Goal: Information Seeking & Learning: Understand process/instructions

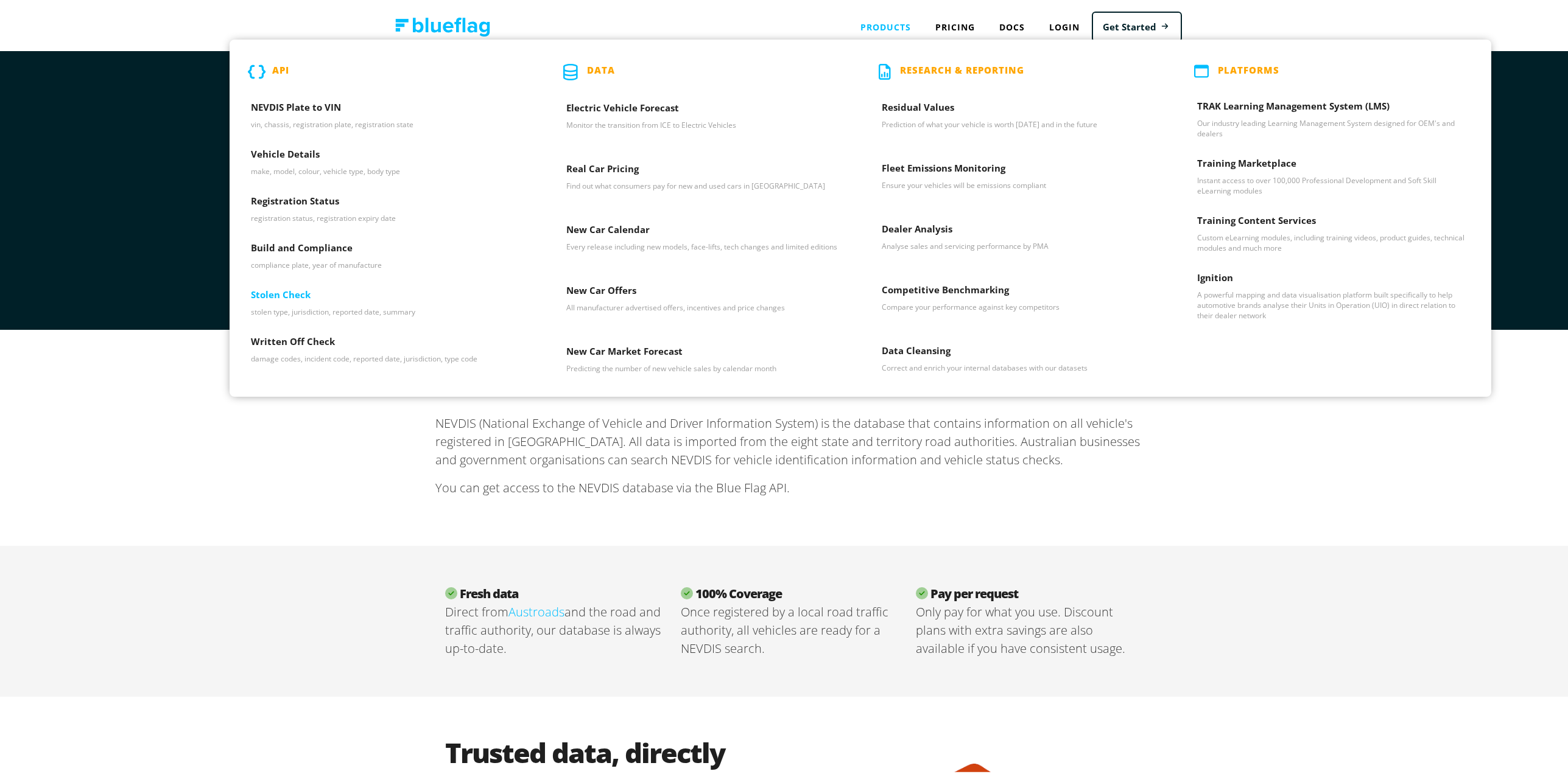
click at [295, 298] on h3 "Stolen Check" at bounding box center [388, 295] width 273 height 18
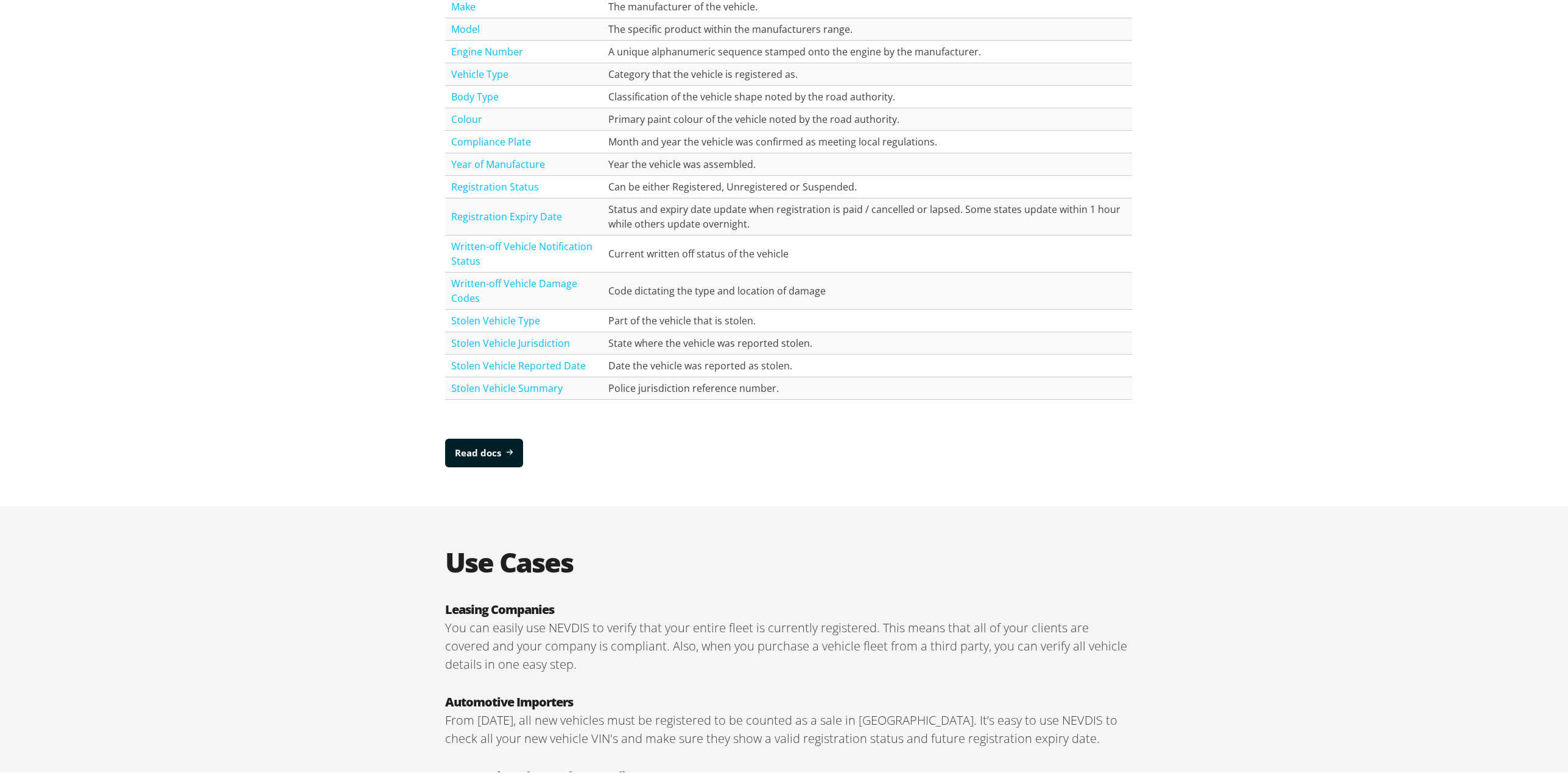
scroll to position [1704, 0]
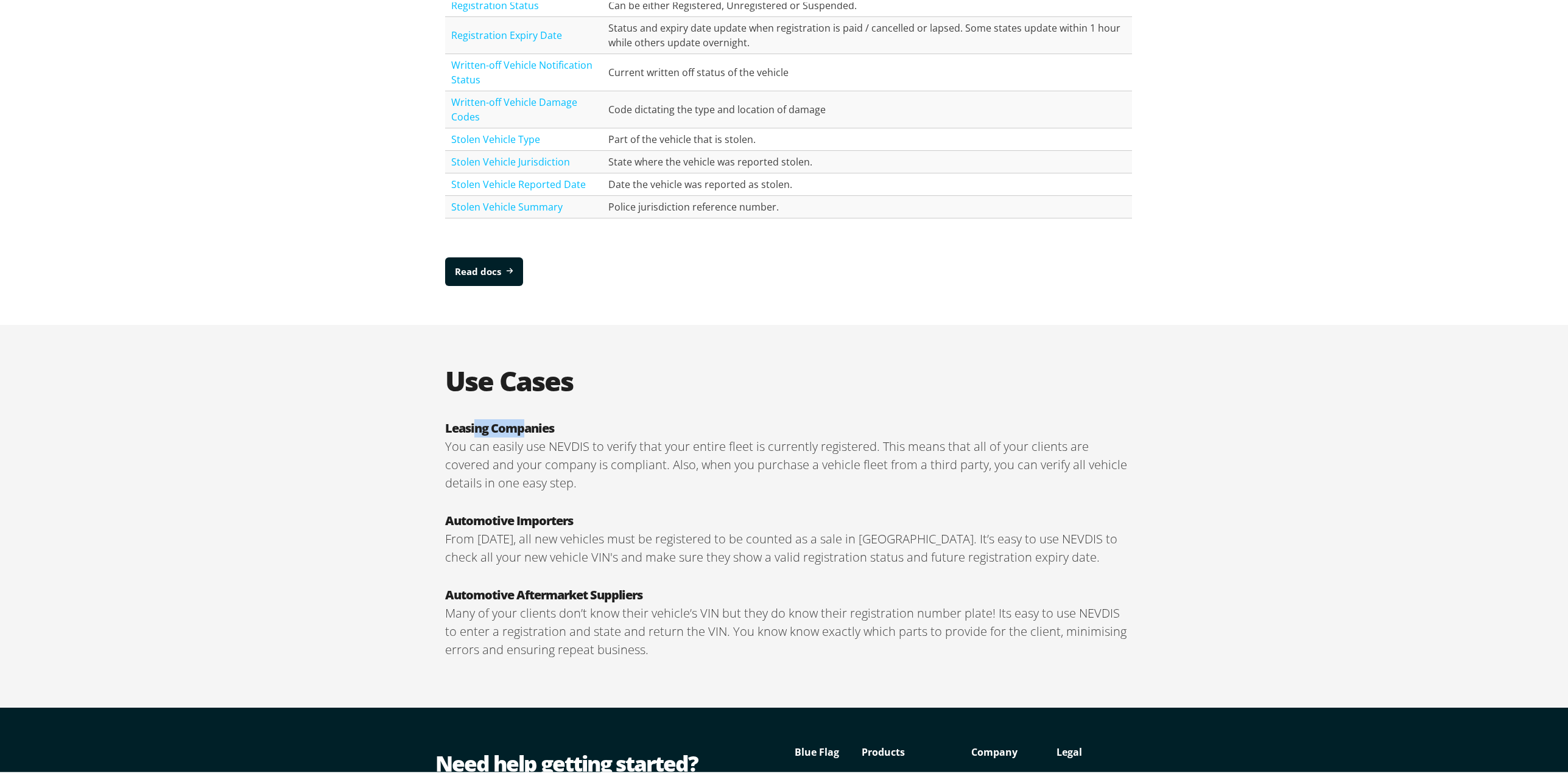
drag, startPoint x: 474, startPoint y: 429, endPoint x: 518, endPoint y: 429, distance: 44.0
click at [518, 429] on h3 "Leasing Companies" at bounding box center [788, 426] width 686 height 18
drag, startPoint x: 518, startPoint y: 429, endPoint x: 488, endPoint y: 447, distance: 35.0
click at [492, 456] on p "You can easily use NEVDIS to verify that your entire fleet is currently registe…" at bounding box center [788, 463] width 686 height 55
click at [476, 266] on link "Read docs" at bounding box center [484, 268] width 78 height 28
